Goal: Information Seeking & Learning: Find specific fact

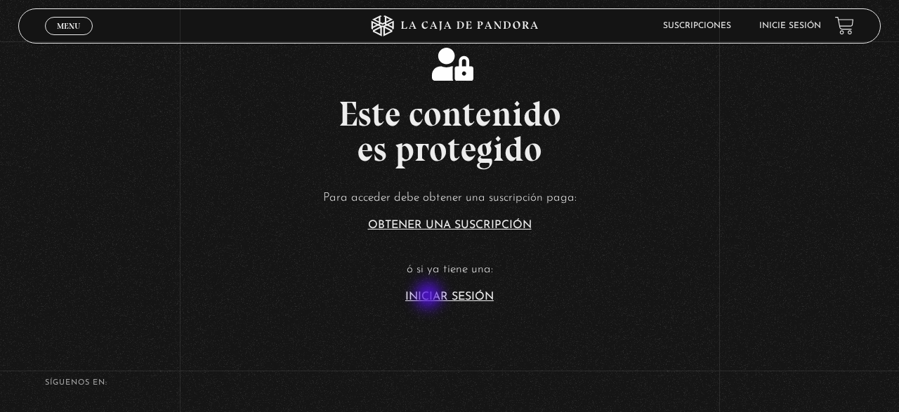
click at [430, 297] on link "Iniciar Sesión" at bounding box center [449, 296] width 88 height 11
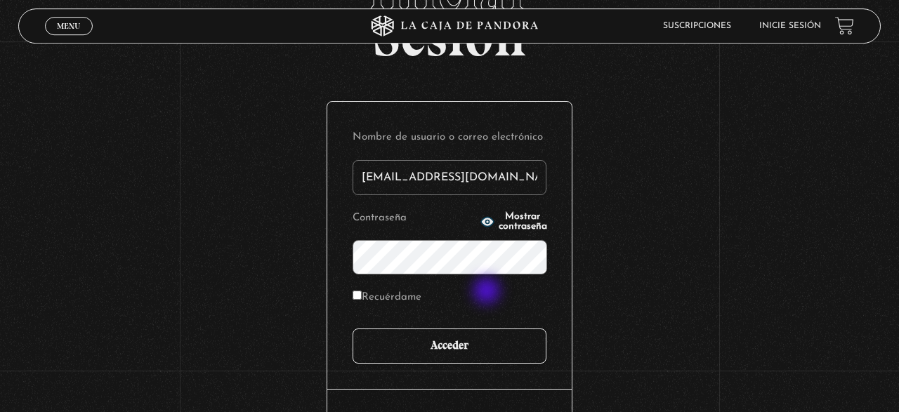
scroll to position [146, 0]
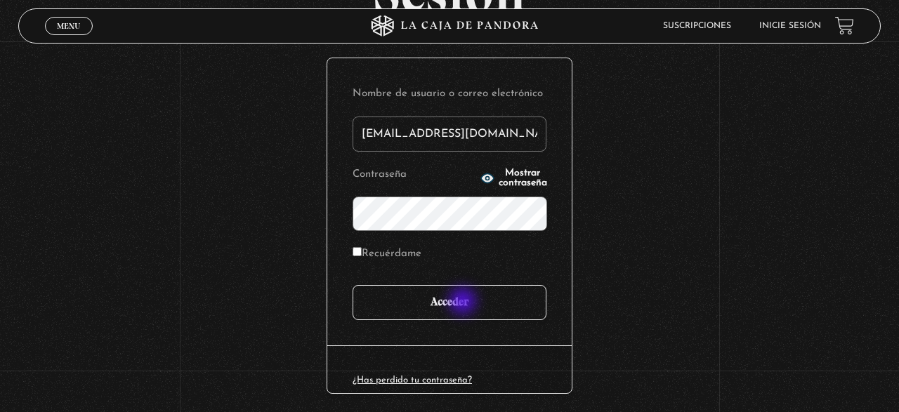
type input "iluminados444@gmail.com"
click at [464, 297] on input "Acceder" at bounding box center [450, 302] width 194 height 35
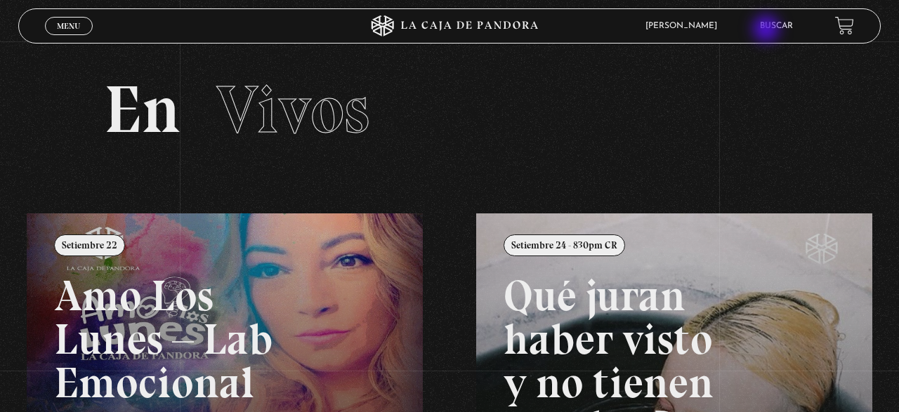
click at [768, 30] on link "Buscar" at bounding box center [776, 26] width 33 height 8
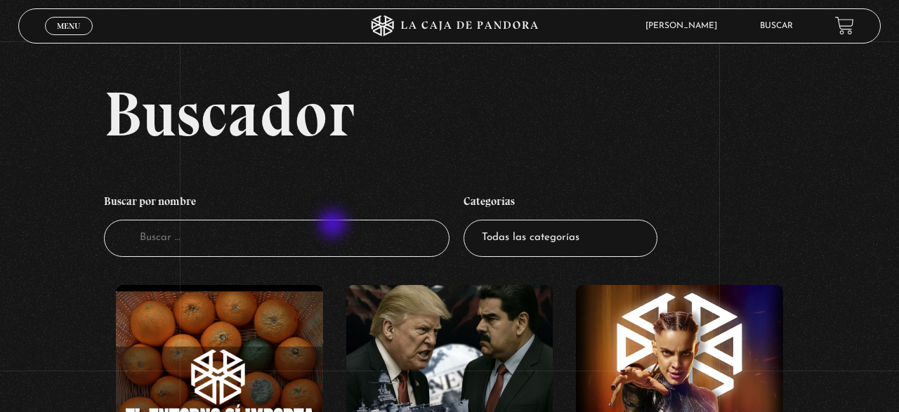
click at [334, 235] on input "Buscador" at bounding box center [277, 238] width 346 height 37
type input "DONT"
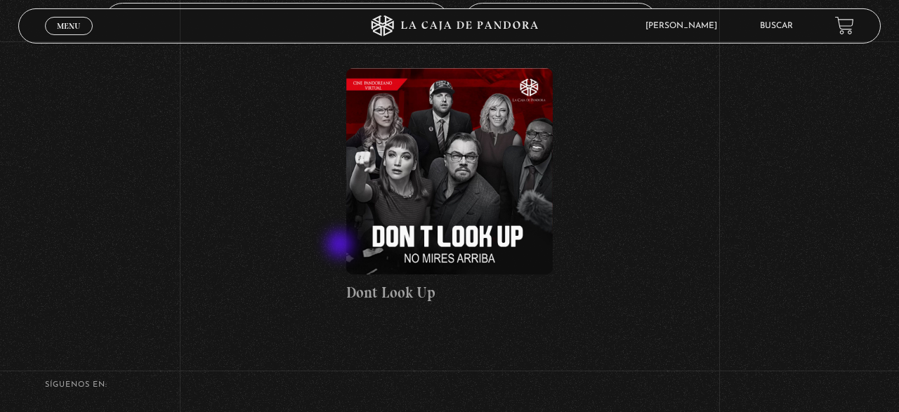
scroll to position [219, 0]
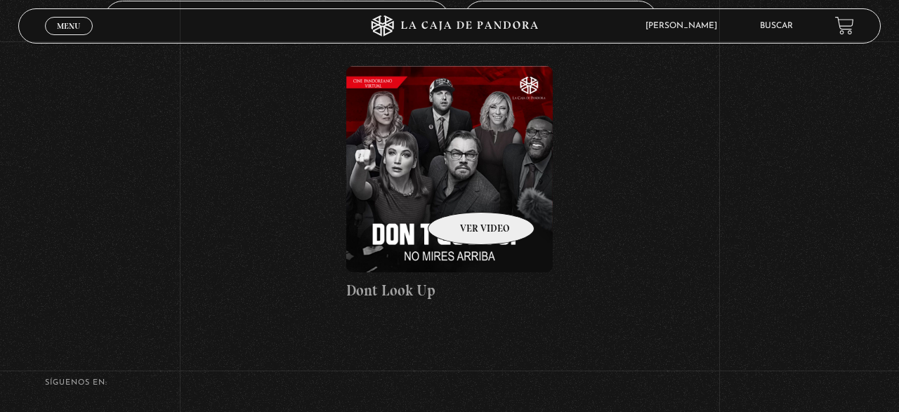
click at [463, 191] on figure at bounding box center [449, 169] width 207 height 207
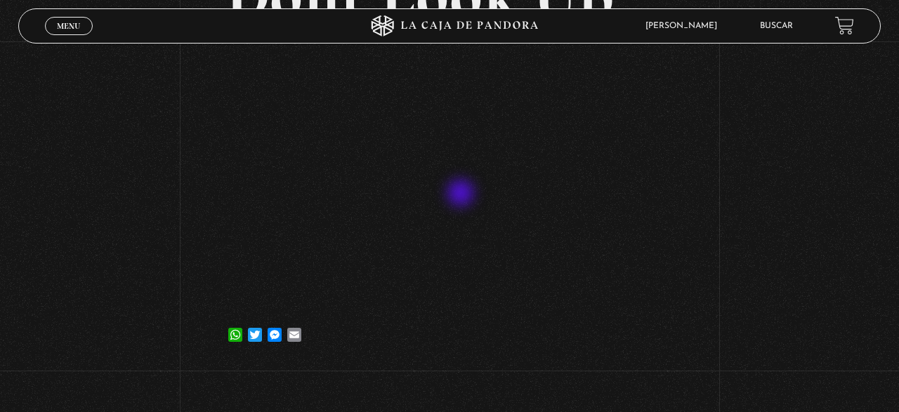
scroll to position [73, 0]
